Goal: Check status: Check status

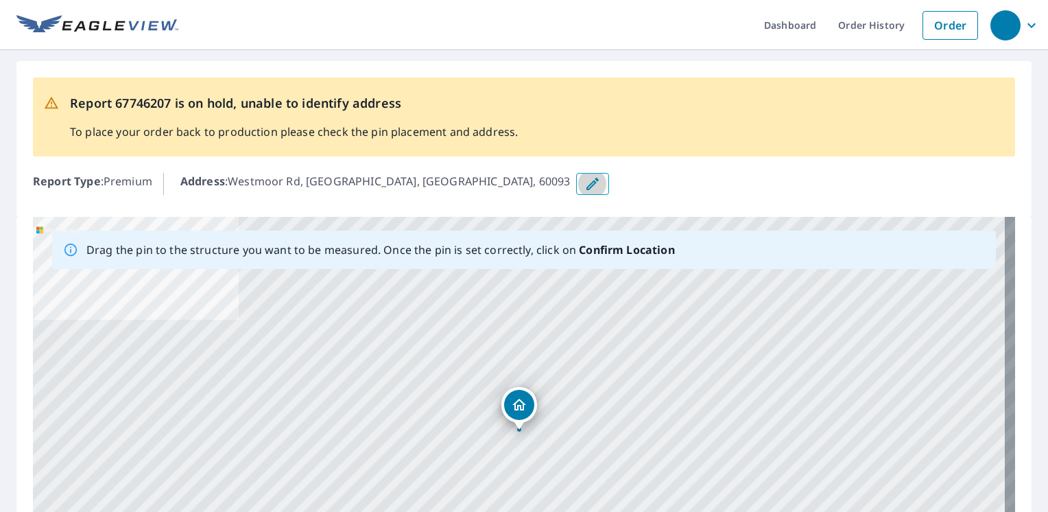
click at [585, 182] on icon "button" at bounding box center [593, 184] width 16 height 16
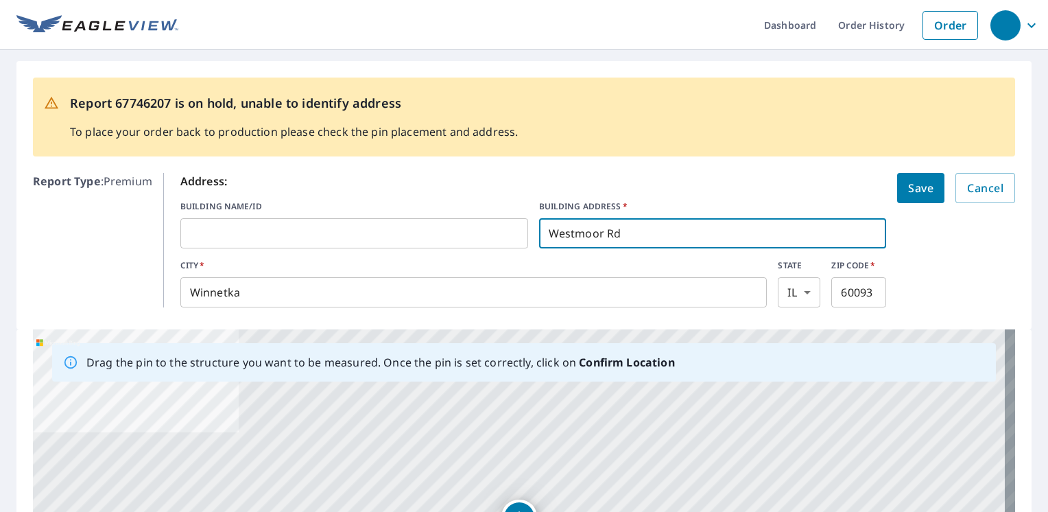
click at [541, 235] on input "Westmoor Rd" at bounding box center [713, 233] width 348 height 38
type input "[STREET_ADDRESS]"
click at [903, 199] on button "Save" at bounding box center [920, 188] width 47 height 30
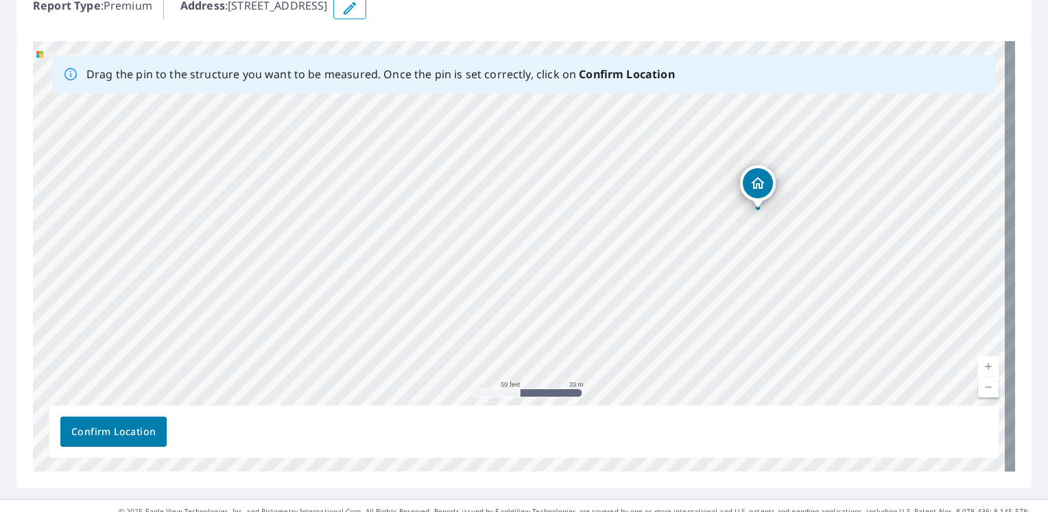
scroll to position [197, 0]
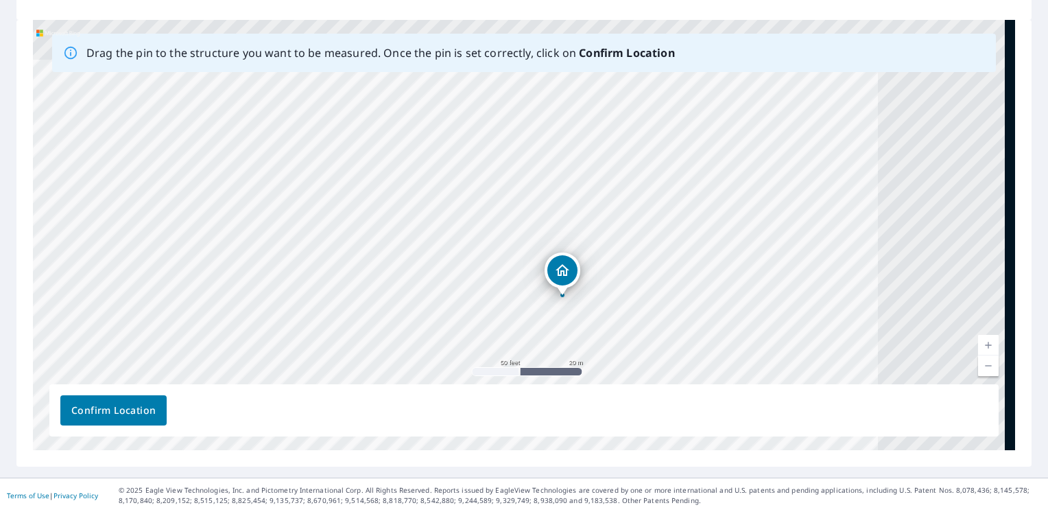
drag, startPoint x: 755, startPoint y: 229, endPoint x: 560, endPoint y: 338, distance: 223.6
click at [560, 338] on div "934 Westmoor Rd Winnetka, IL 60093" at bounding box center [524, 235] width 982 height 430
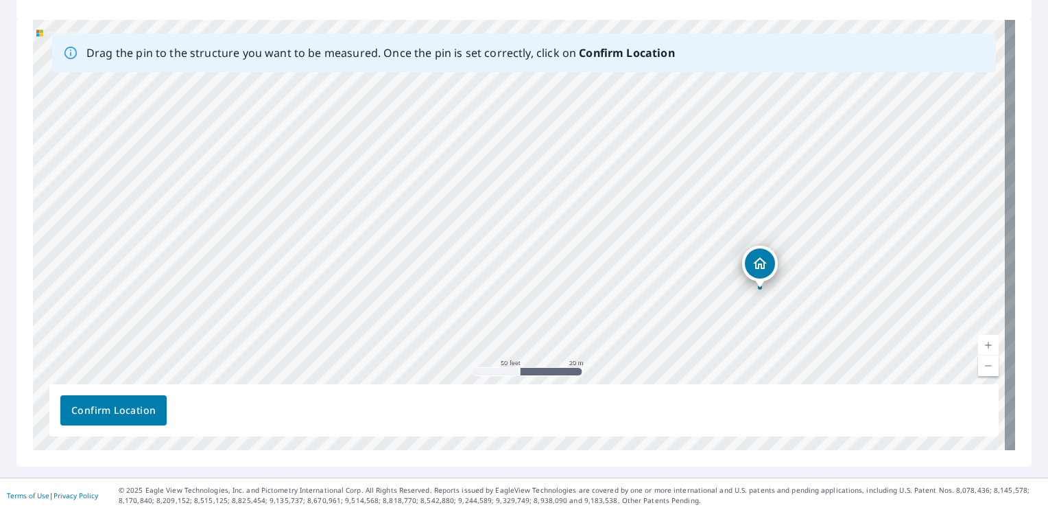
drag, startPoint x: 560, startPoint y: 270, endPoint x: 757, endPoint y: 263, distance: 197.7
drag, startPoint x: 521, startPoint y: 217, endPoint x: 499, endPoint y: 238, distance: 30.1
click at [499, 238] on div "934 Westmoor Rd Winnetka, IL 60093" at bounding box center [524, 235] width 982 height 430
click at [134, 405] on span "Confirm Location" at bounding box center [113, 410] width 84 height 17
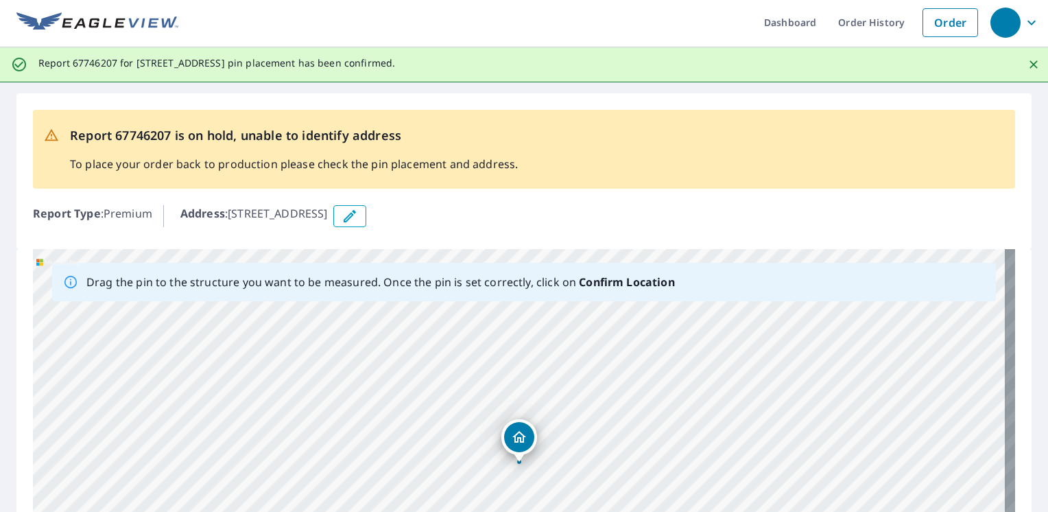
scroll to position [0, 0]
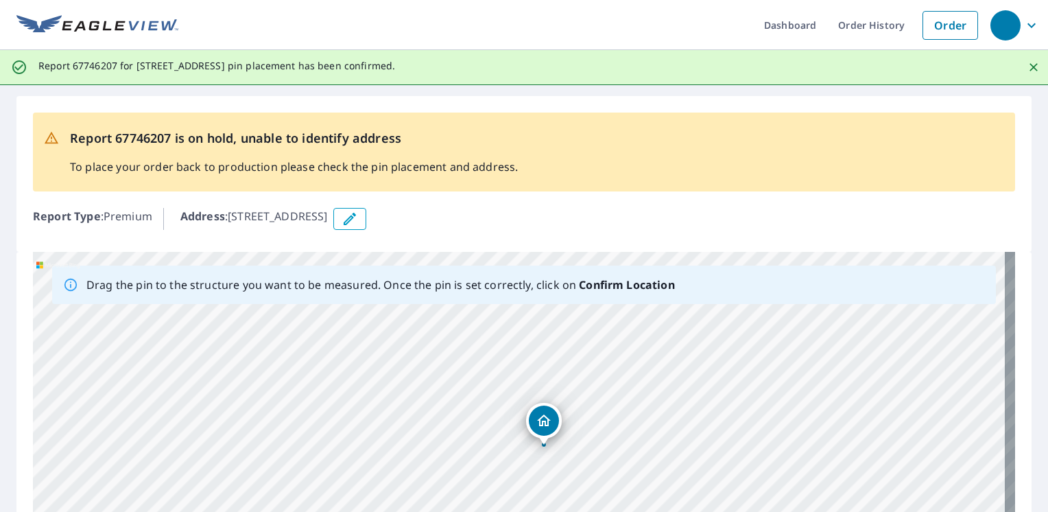
drag, startPoint x: 519, startPoint y: 441, endPoint x: 543, endPoint y: 421, distance: 31.2
click at [543, 421] on div "934 Westmoor Rd Winnetka, IL 60093" at bounding box center [524, 467] width 982 height 430
drag, startPoint x: 537, startPoint y: 455, endPoint x: 515, endPoint y: 297, distance: 159.2
click at [515, 299] on div "Drag the pin to the structure you want to be measured. Once the pin is set corr…" at bounding box center [524, 467] width 982 height 430
click at [455, 379] on div "934 Westmoor Rd Winnetka, IL 60093" at bounding box center [524, 467] width 982 height 430
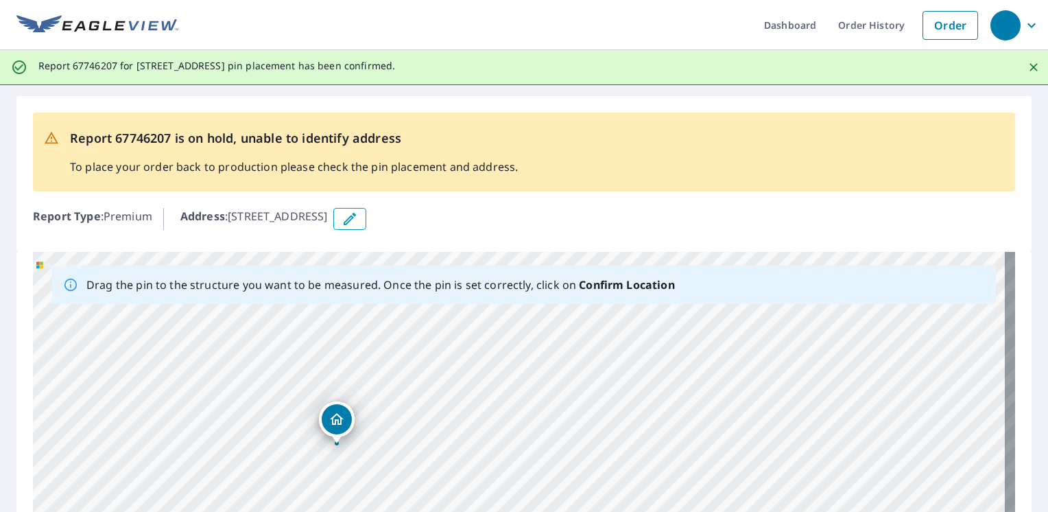
drag, startPoint x: 375, startPoint y: 400, endPoint x: 335, endPoint y: 429, distance: 48.6
click at [335, 429] on div "934 Westmoor Rd Winnetka, IL 60093" at bounding box center [524, 467] width 982 height 430
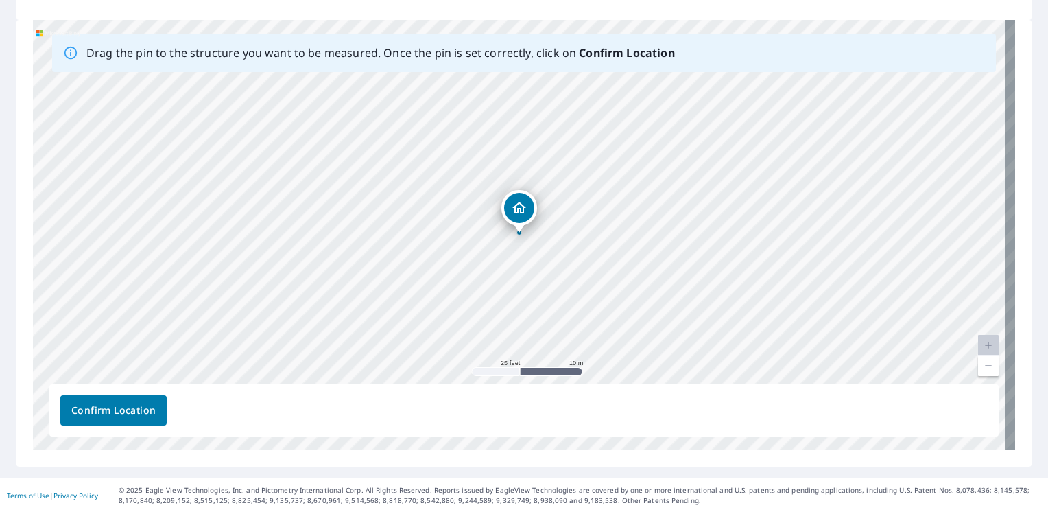
click at [150, 420] on button "Confirm Location" at bounding box center [113, 410] width 106 height 30
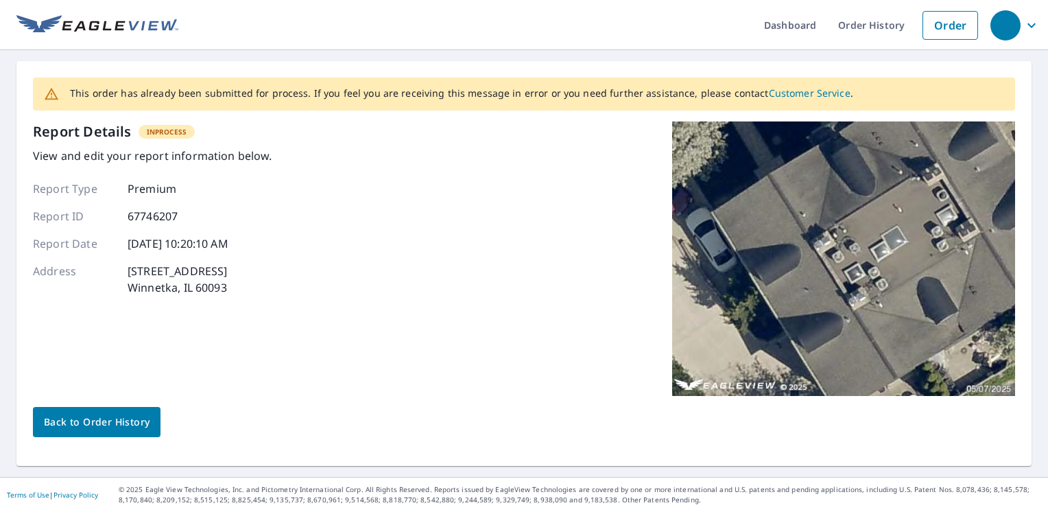
click at [121, 416] on span "Back to Order History" at bounding box center [97, 422] width 106 height 17
